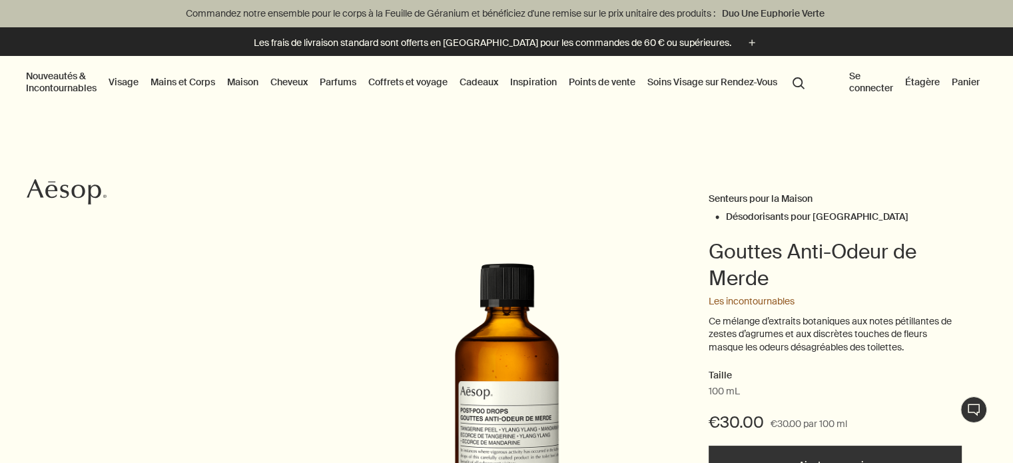
click at [607, 79] on button "Points de vente" at bounding box center [602, 81] width 72 height 17
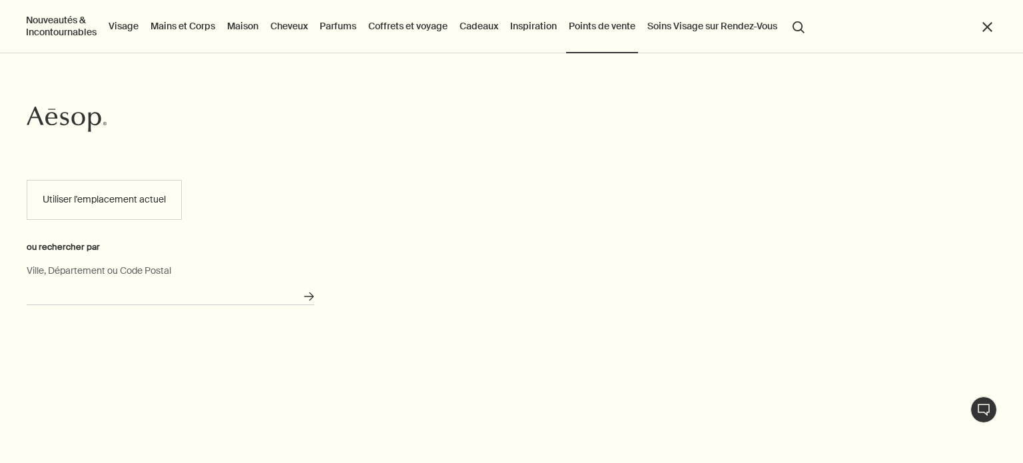
click at [169, 301] on input "Ville, Département ou Code Postal" at bounding box center [171, 294] width 288 height 21
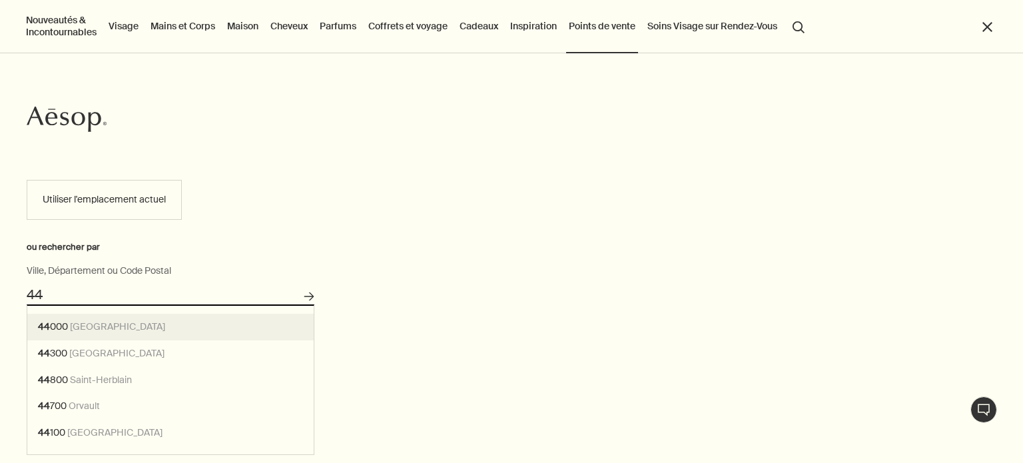
type input "44000 Nantes"
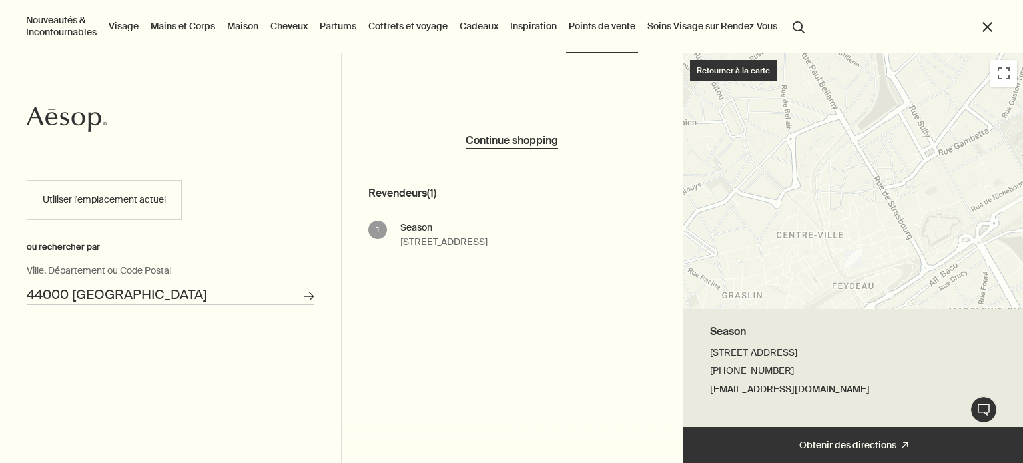
click at [415, 237] on div "Season 19 Rue de la Paix, 44000 Nantes, France +33 9 78 80 07 89 seasonstorenan…" at bounding box center [443, 235] width 87 height 30
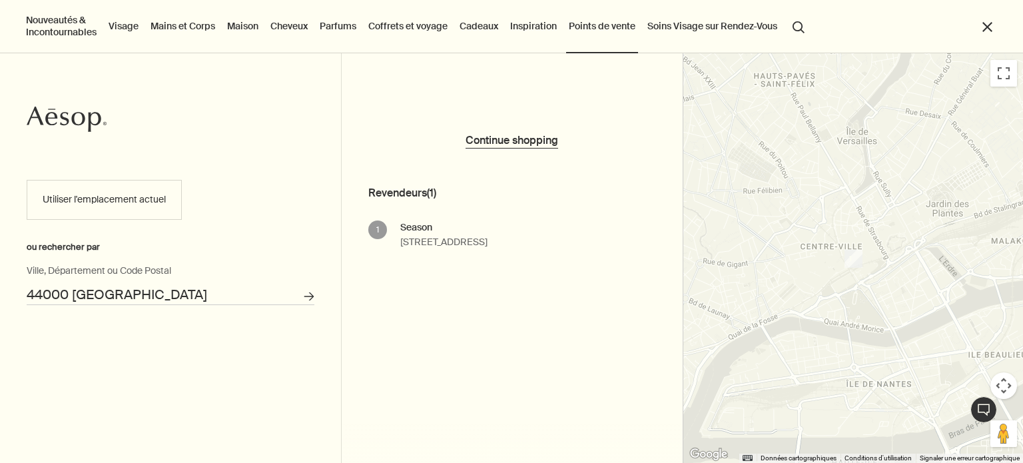
click at [248, 29] on link "Maison" at bounding box center [242, 25] width 37 height 17
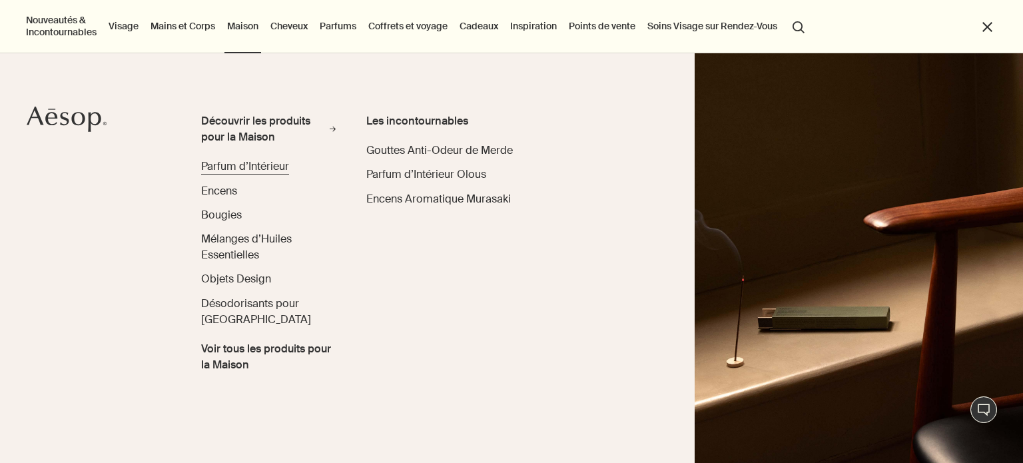
click at [224, 168] on span "Parfum d’Intérieur" at bounding box center [245, 166] width 88 height 14
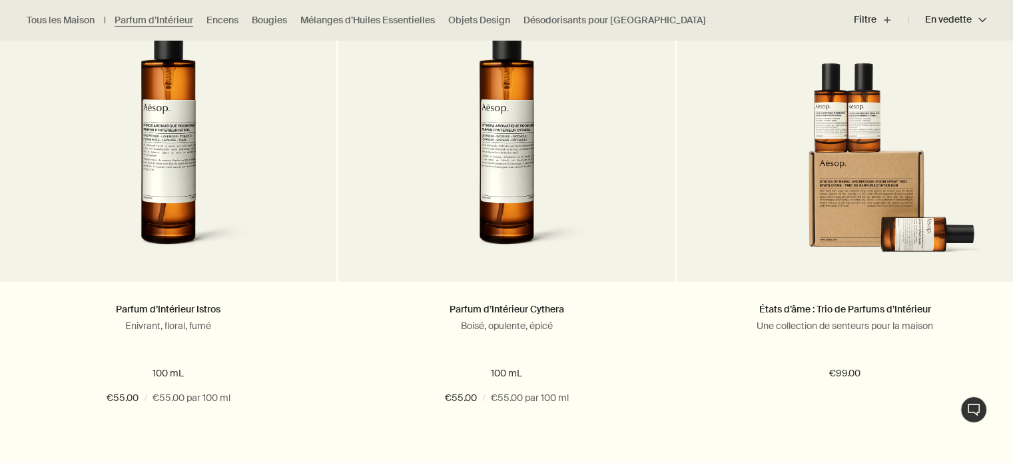
scroll to position [471, 0]
